Goal: Check status: Check status

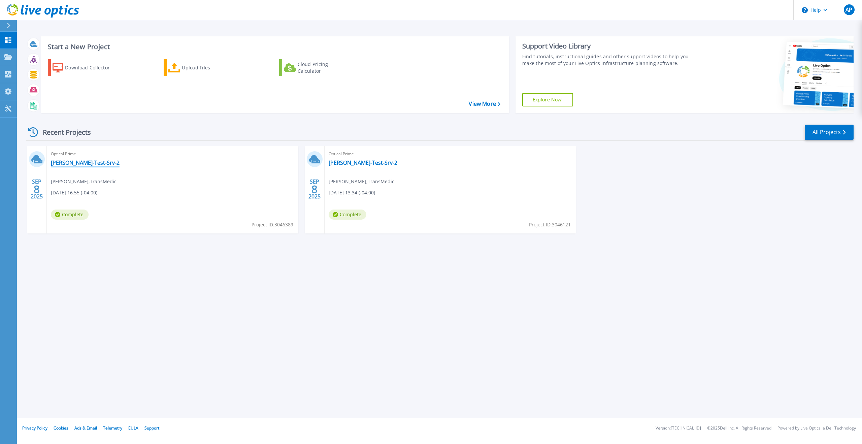
click at [70, 164] on link "[PERSON_NAME]-Test-Srv-2" at bounding box center [85, 162] width 69 height 7
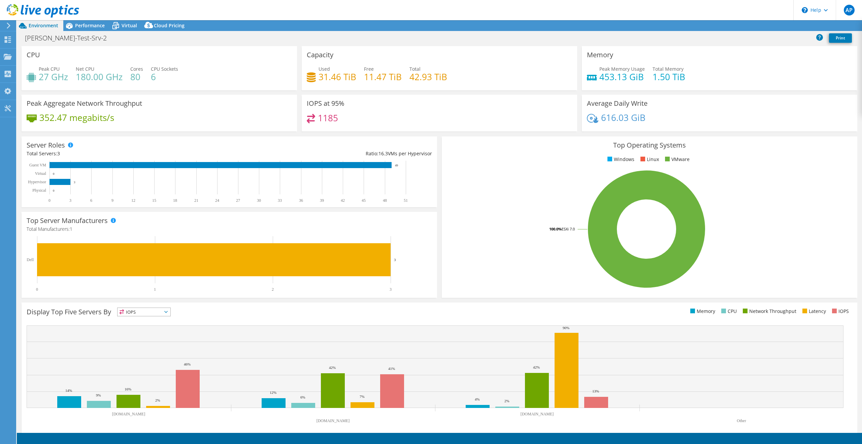
select select "USD"
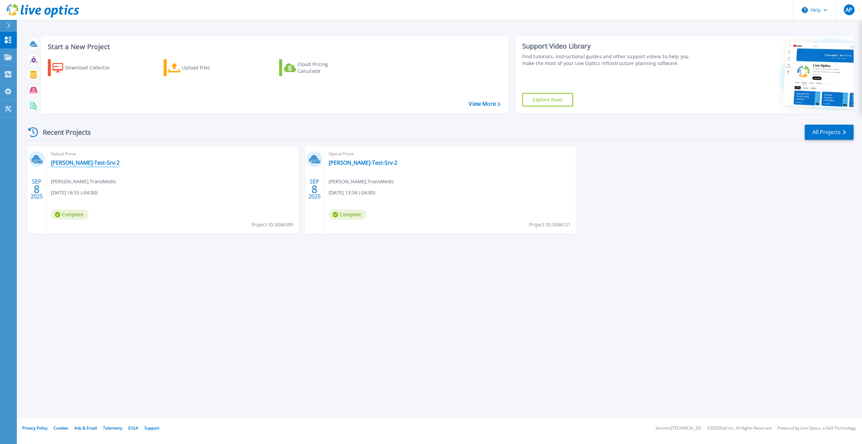
click at [71, 163] on link "[PERSON_NAME]-Test-Srv-2" at bounding box center [85, 162] width 69 height 7
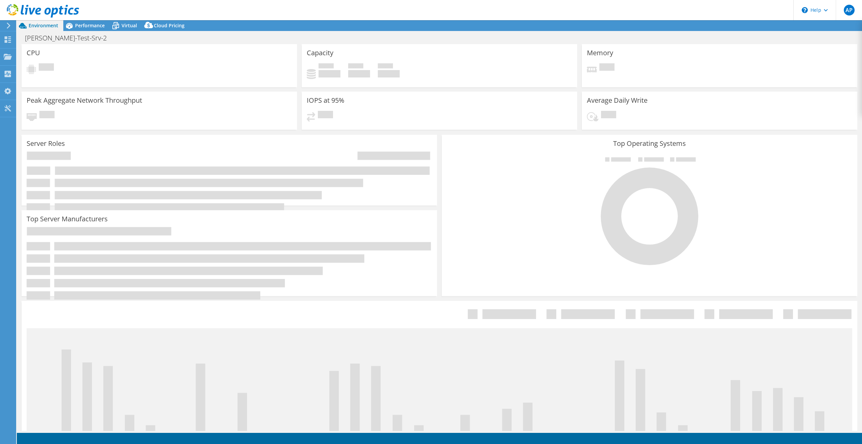
select select "USD"
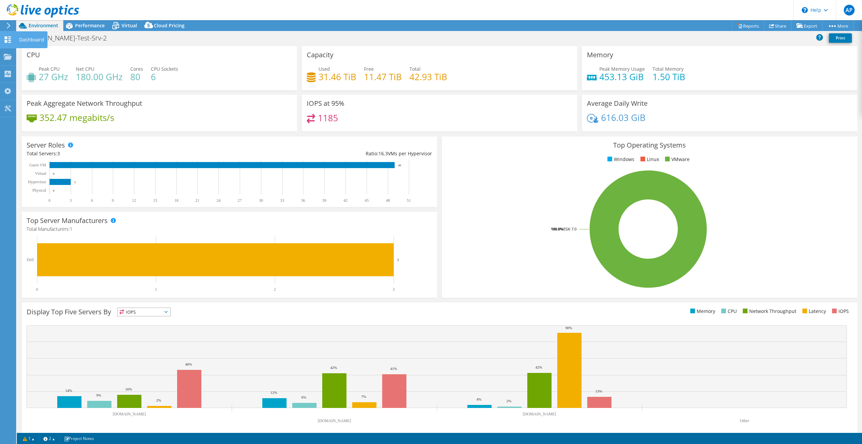
click at [9, 40] on use at bounding box center [8, 39] width 6 height 6
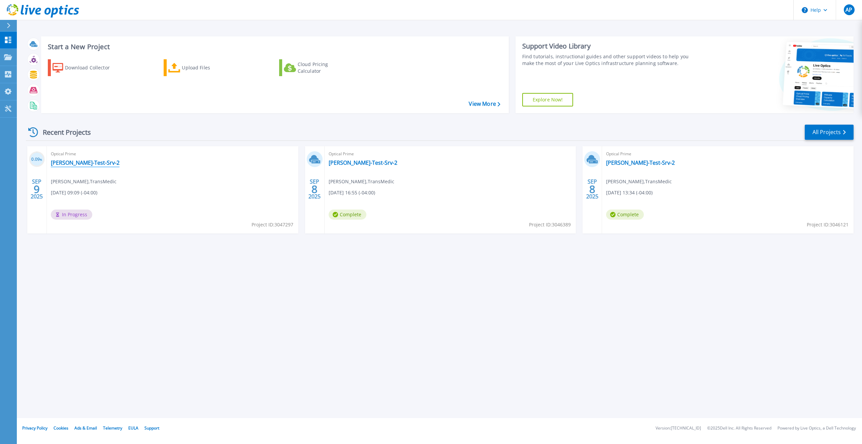
click at [78, 163] on link "[PERSON_NAME]-Test-Srv-2" at bounding box center [85, 162] width 69 height 7
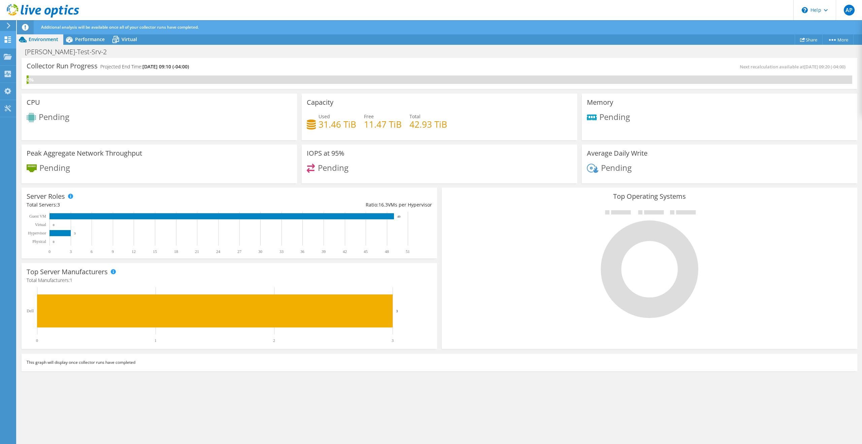
click at [7, 40] on use at bounding box center [8, 39] width 6 height 6
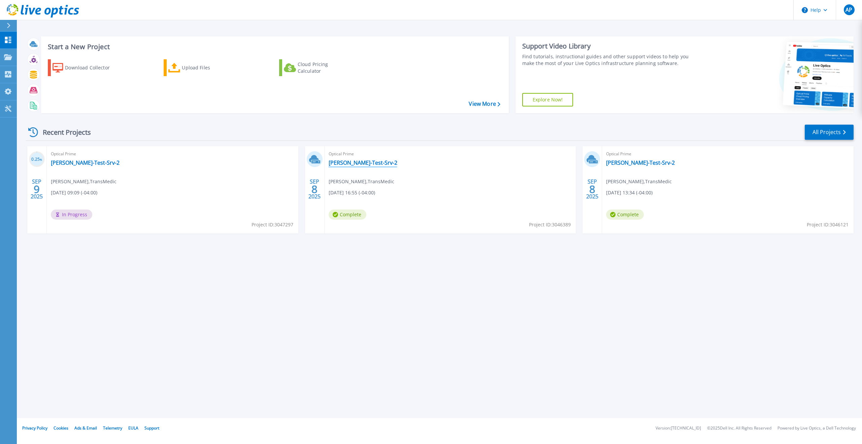
click at [349, 165] on link "[PERSON_NAME]-Test-Srv-2" at bounding box center [363, 162] width 69 height 7
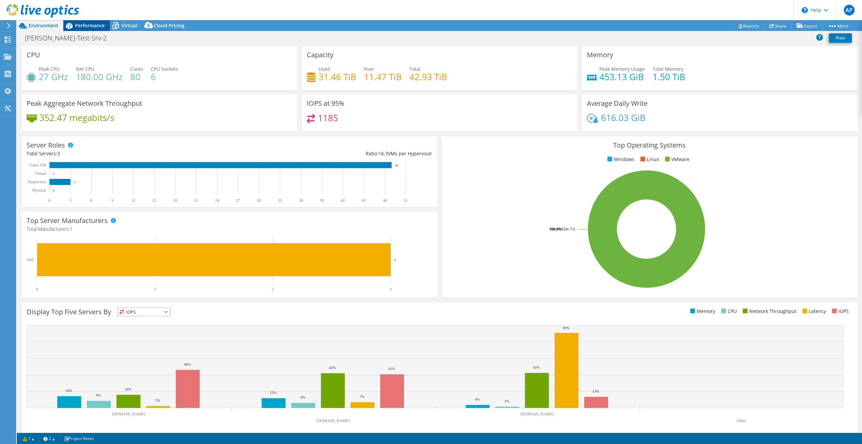
click at [88, 27] on span "Performance" at bounding box center [90, 25] width 30 height 6
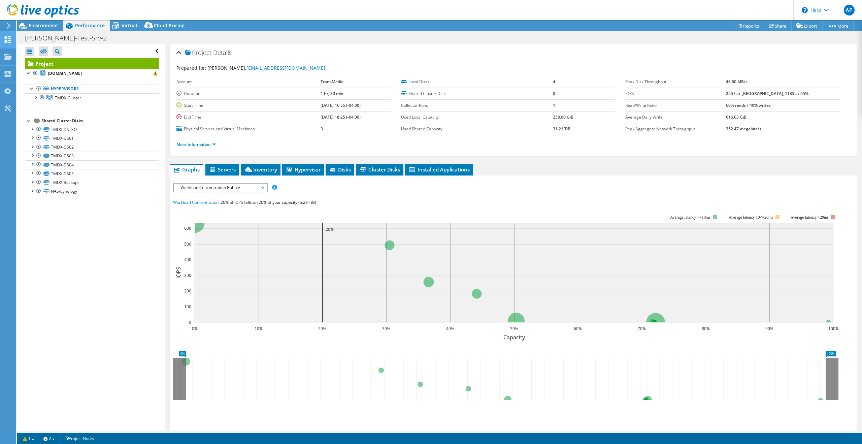
click at [6, 38] on use at bounding box center [8, 39] width 6 height 6
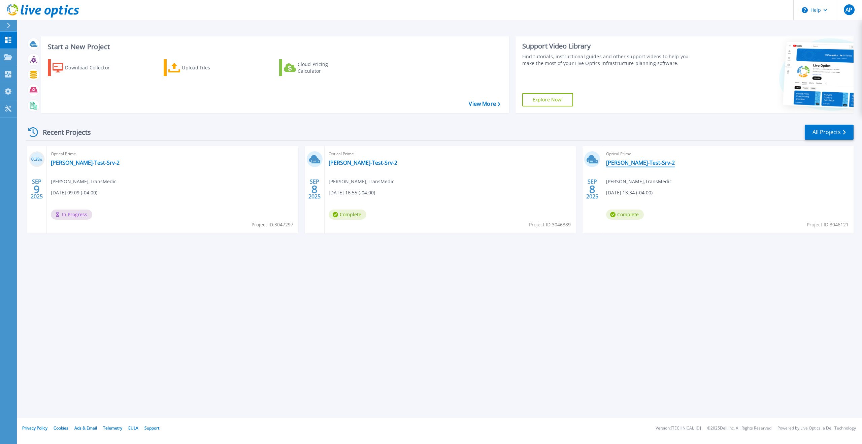
click at [633, 163] on link "[PERSON_NAME]-Test-Srv-2" at bounding box center [640, 162] width 69 height 7
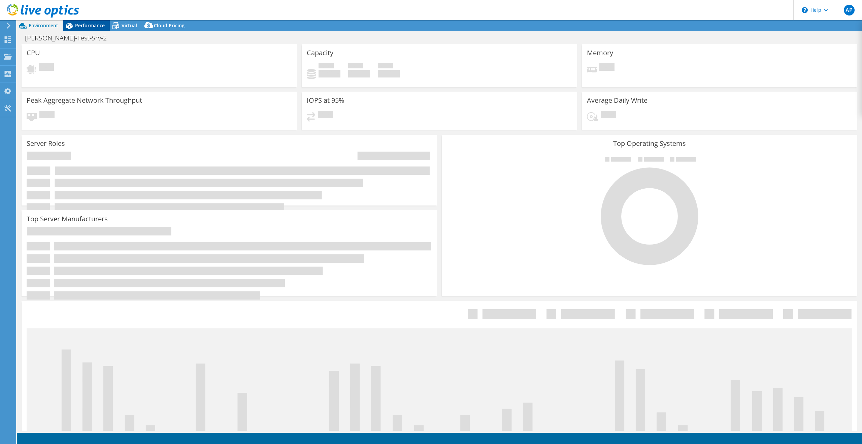
click at [88, 24] on span "Performance" at bounding box center [90, 25] width 30 height 6
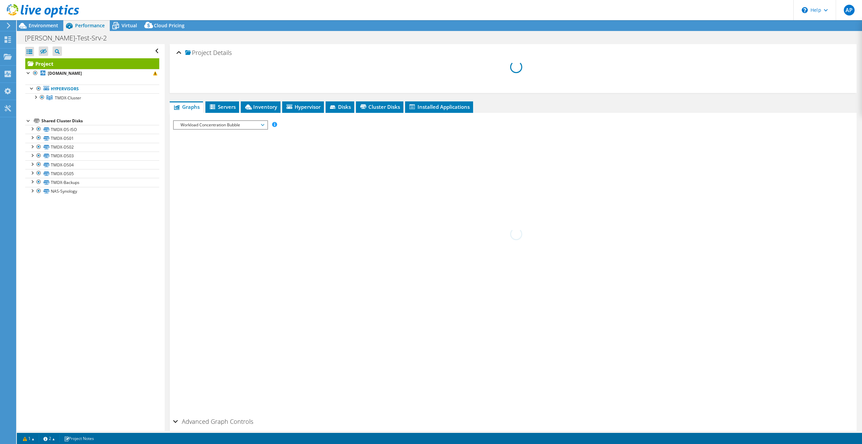
select select "USD"
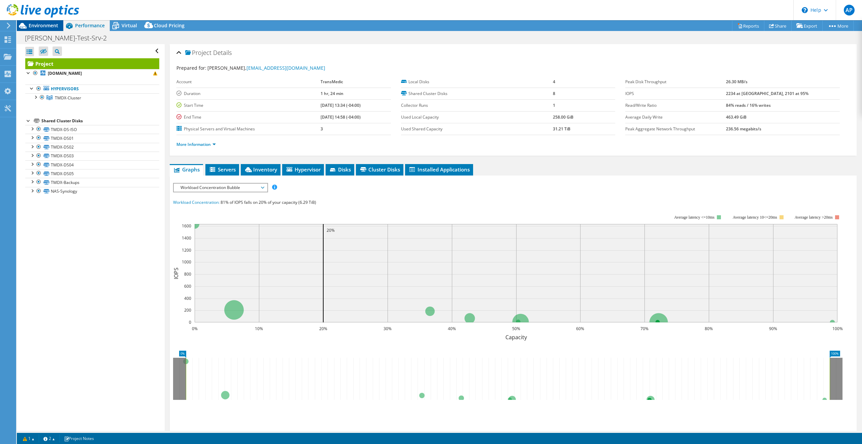
click at [41, 27] on span "Environment" at bounding box center [44, 25] width 30 height 6
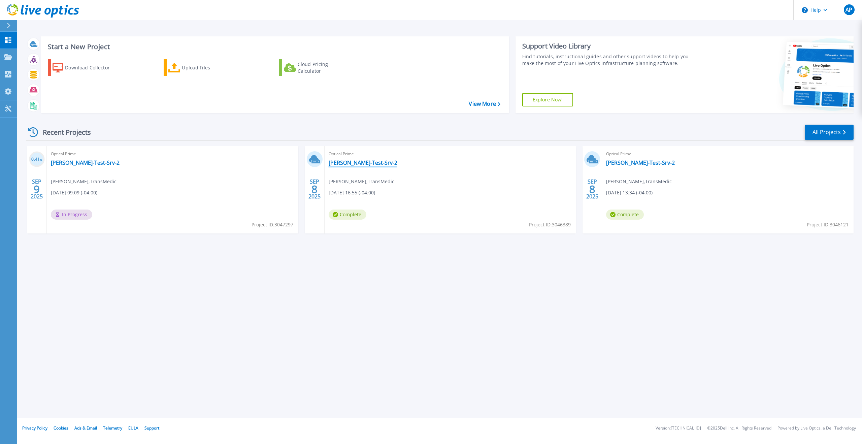
click at [347, 161] on link "[PERSON_NAME]-Test-Srv-2" at bounding box center [363, 162] width 69 height 7
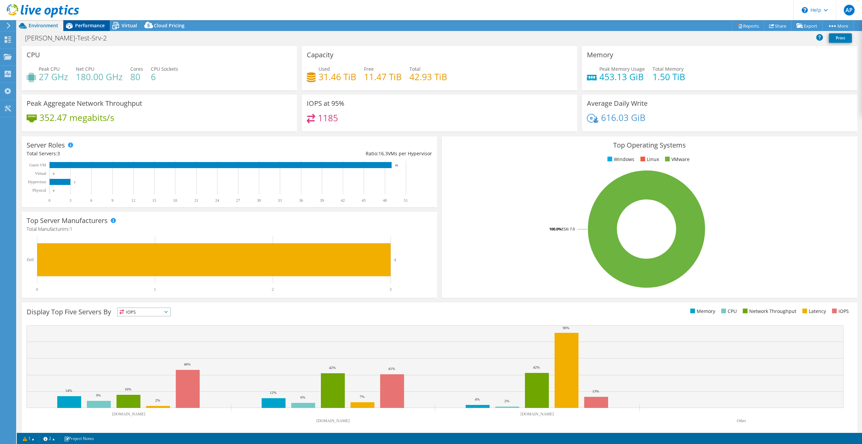
click at [88, 22] on span "Performance" at bounding box center [90, 25] width 30 height 6
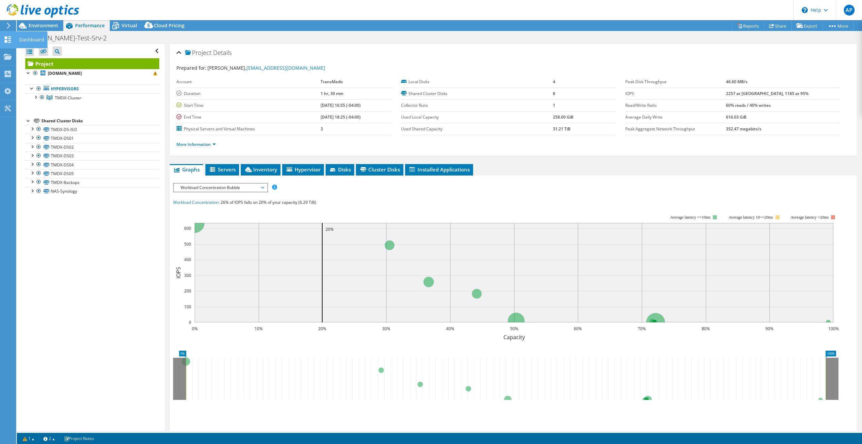
click at [9, 38] on use at bounding box center [8, 39] width 6 height 6
